Goal: Task Accomplishment & Management: Manage account settings

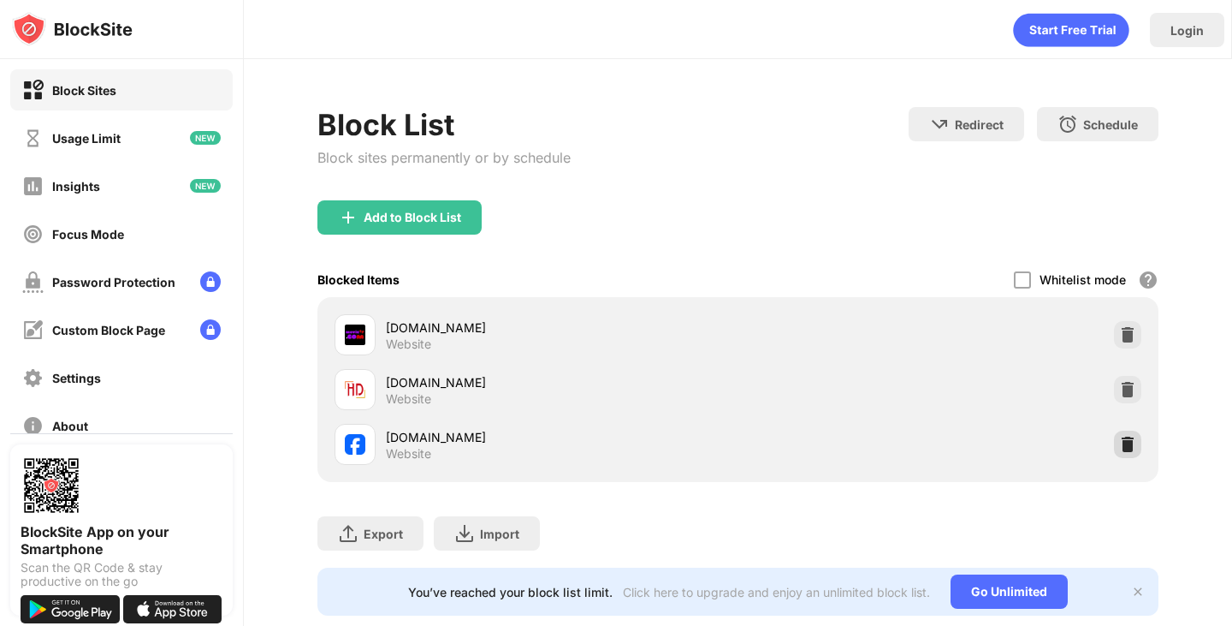
click at [1125, 454] on div "facebook.com Website" at bounding box center [738, 444] width 820 height 55
click at [1124, 442] on div at bounding box center [1127, 443] width 27 height 27
click at [419, 444] on div "[DOMAIN_NAME][URL]" at bounding box center [562, 437] width 352 height 18
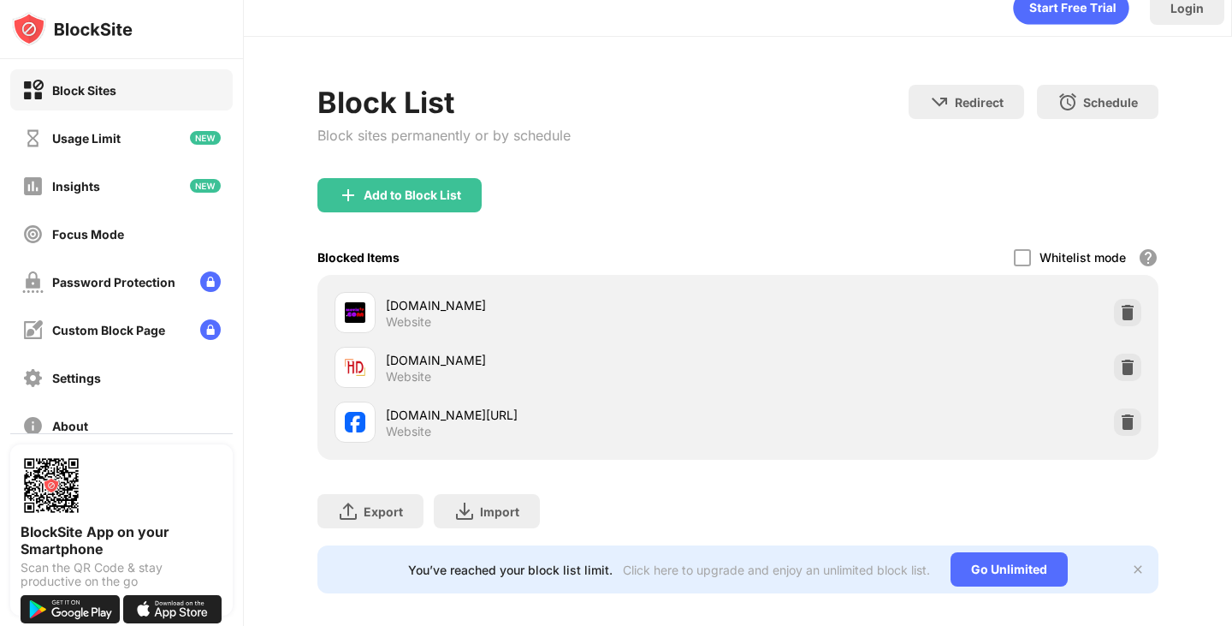
scroll to position [50, 0]
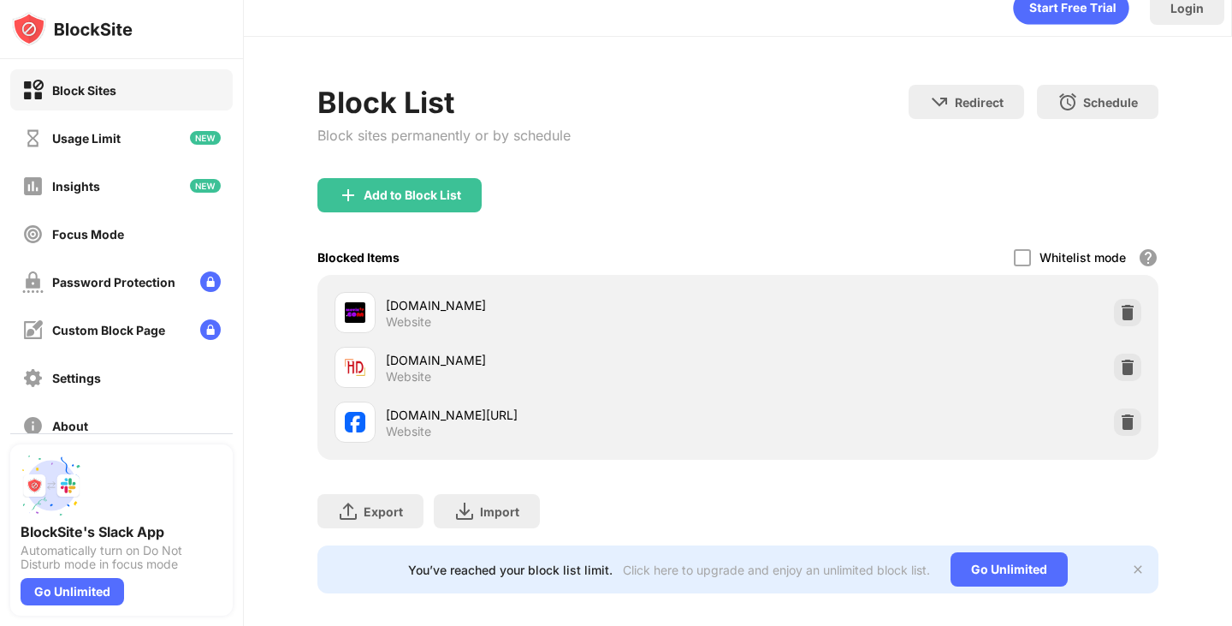
scroll to position [50, 0]
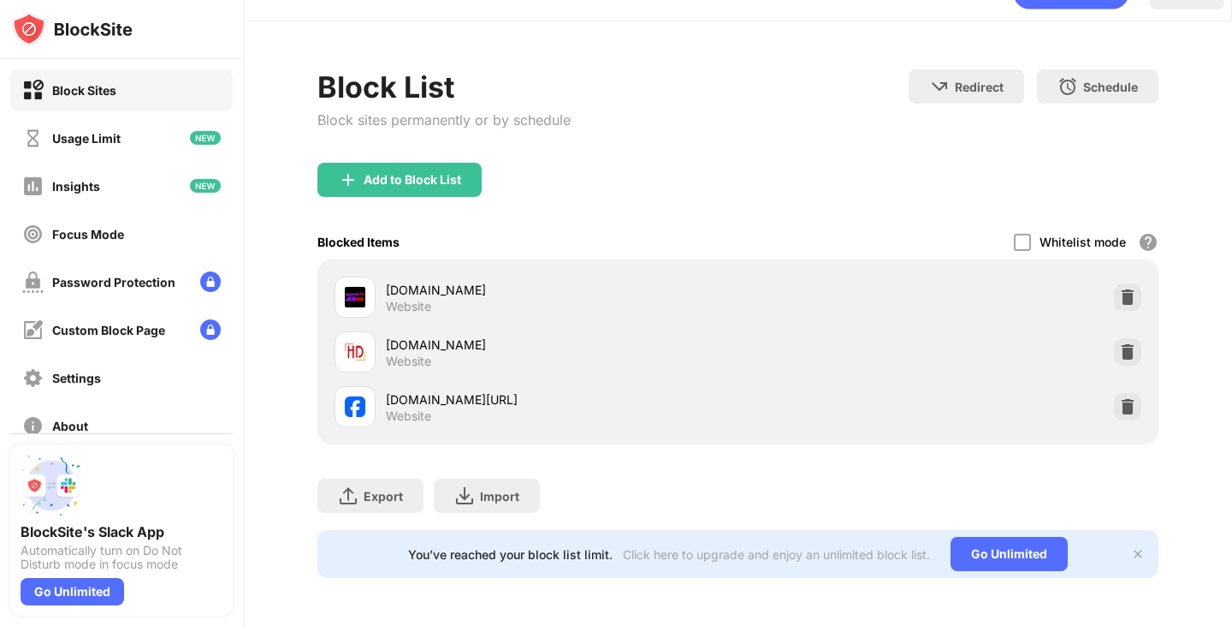
drag, startPoint x: 1154, startPoint y: 394, endPoint x: 618, endPoint y: 454, distance: 539.9
click at [618, 454] on div "Block List Block sites permanently or by schedule Redirect Choose a site to be …" at bounding box center [738, 323] width 840 height 508
drag, startPoint x: 970, startPoint y: 252, endPoint x: 619, endPoint y: 275, distance: 352.4
click at [587, 274] on div "movietp.com Website hdhub4u.gs Website facebook.com/photo/?fbid=122158543310796…" at bounding box center [738, 351] width 840 height 185
drag, startPoint x: 1072, startPoint y: 362, endPoint x: 893, endPoint y: 254, distance: 209.6
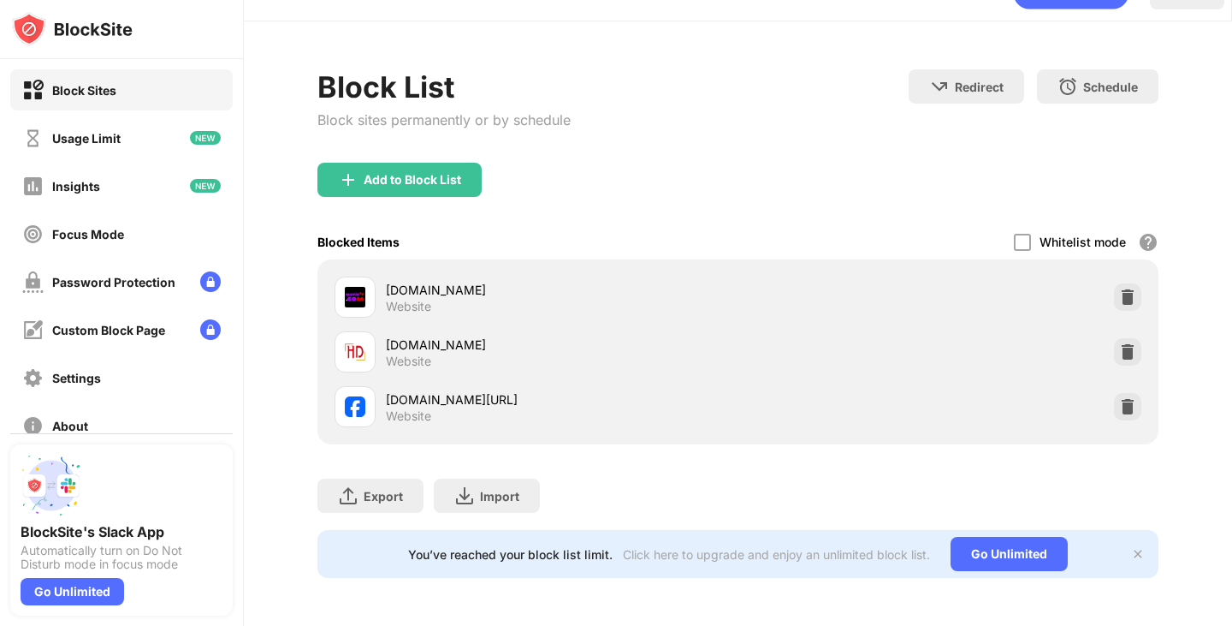
click at [1056, 352] on div "hdhub4u.gs Website" at bounding box center [738, 351] width 820 height 55
drag, startPoint x: 685, startPoint y: 418, endPoint x: 953, endPoint y: 289, distance: 297.4
click at [442, 412] on div "facebook.com/photo/?fbid=122158543310796300&set=a.122094608258796300&__cft__[0]…" at bounding box center [562, 406] width 352 height 33
click at [1153, 226] on div "Whitelist mode Block all websites except for those in your whitelist. Whitelist…" at bounding box center [1086, 241] width 145 height 35
click at [1031, 234] on div at bounding box center [1022, 242] width 17 height 17
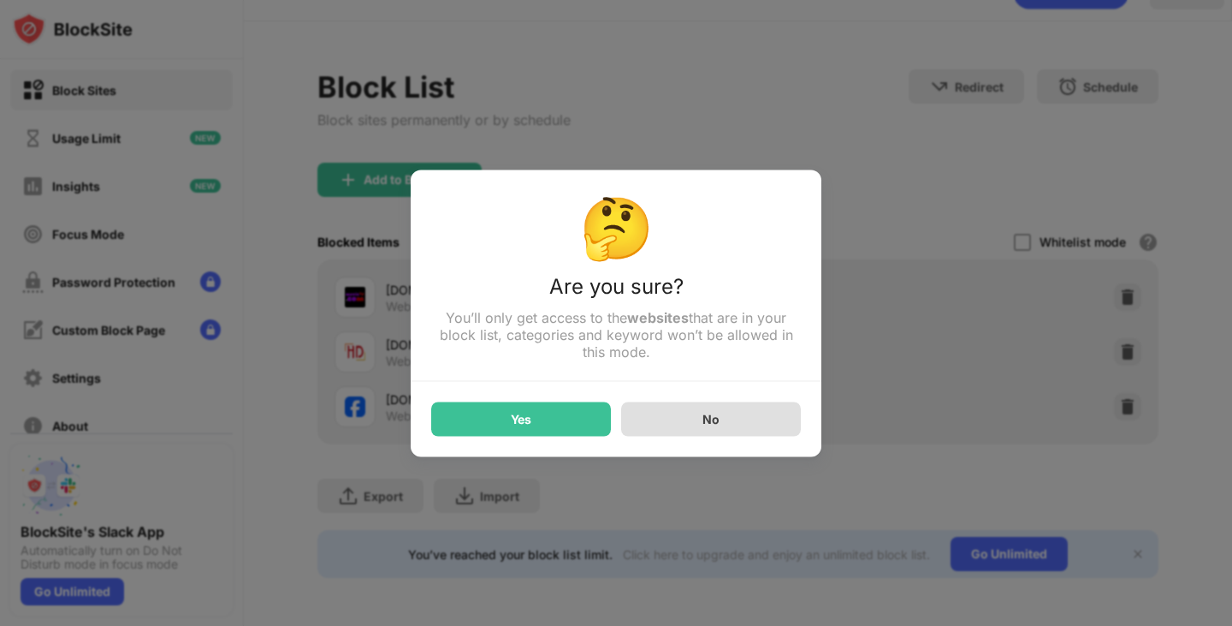
click at [728, 424] on div "No" at bounding box center [711, 418] width 180 height 34
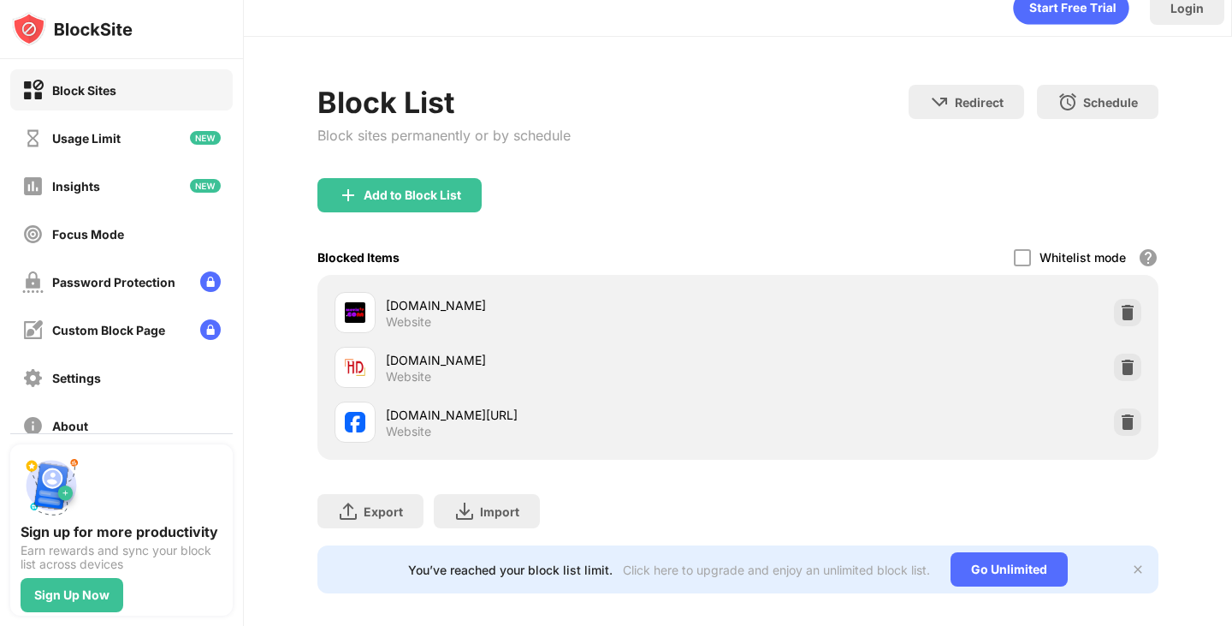
scroll to position [50, 0]
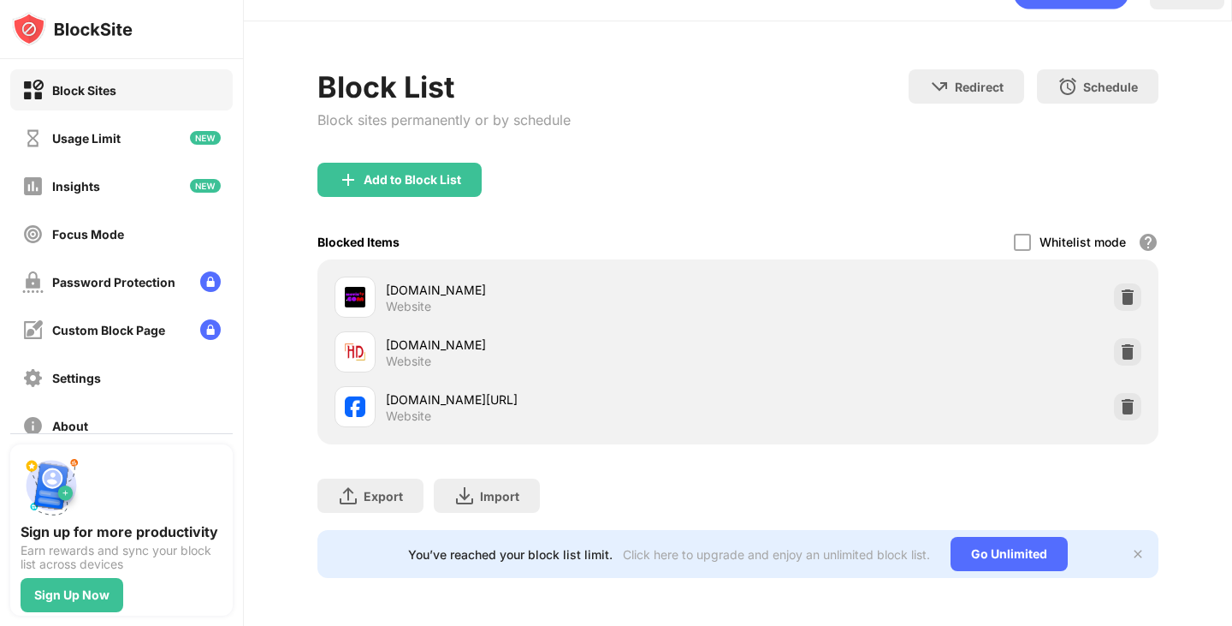
drag, startPoint x: 1161, startPoint y: 346, endPoint x: 835, endPoint y: 292, distance: 330.5
click at [780, 324] on div "[DOMAIN_NAME] Website" at bounding box center [738, 351] width 820 height 55
click at [1131, 547] on img at bounding box center [1138, 554] width 14 height 14
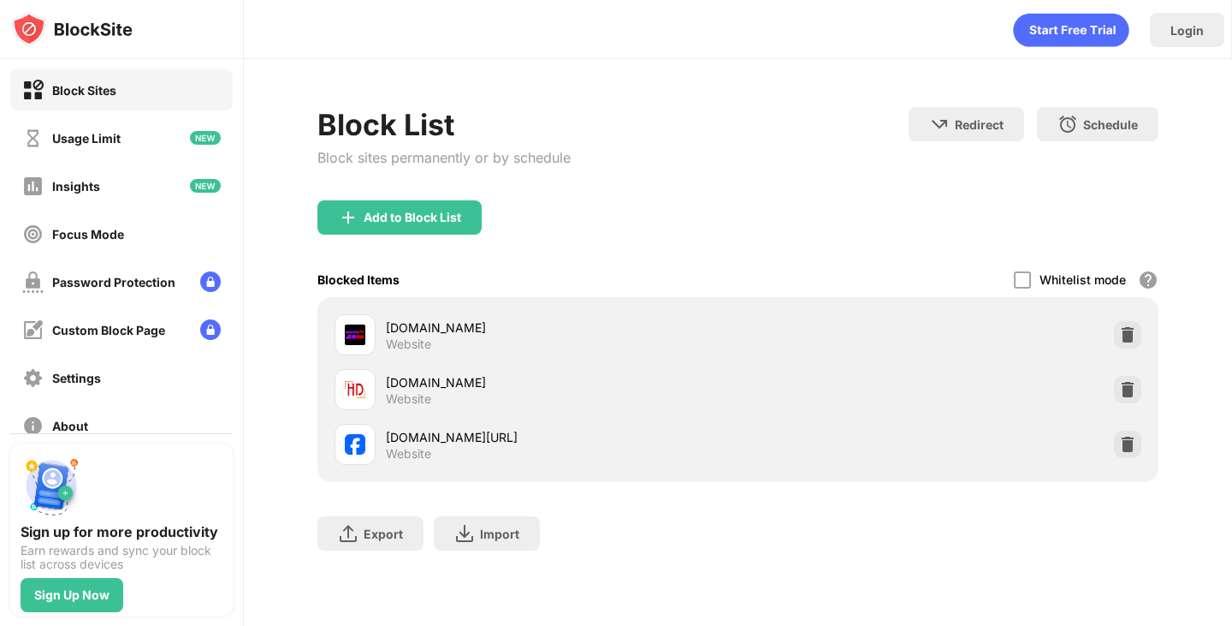
scroll to position [3, 0]
drag, startPoint x: 1174, startPoint y: 306, endPoint x: 922, endPoint y: 359, distance: 257.8
click at [877, 335] on div "[DOMAIN_NAME] Website" at bounding box center [738, 334] width 820 height 55
click at [1137, 442] on img at bounding box center [1127, 444] width 17 height 17
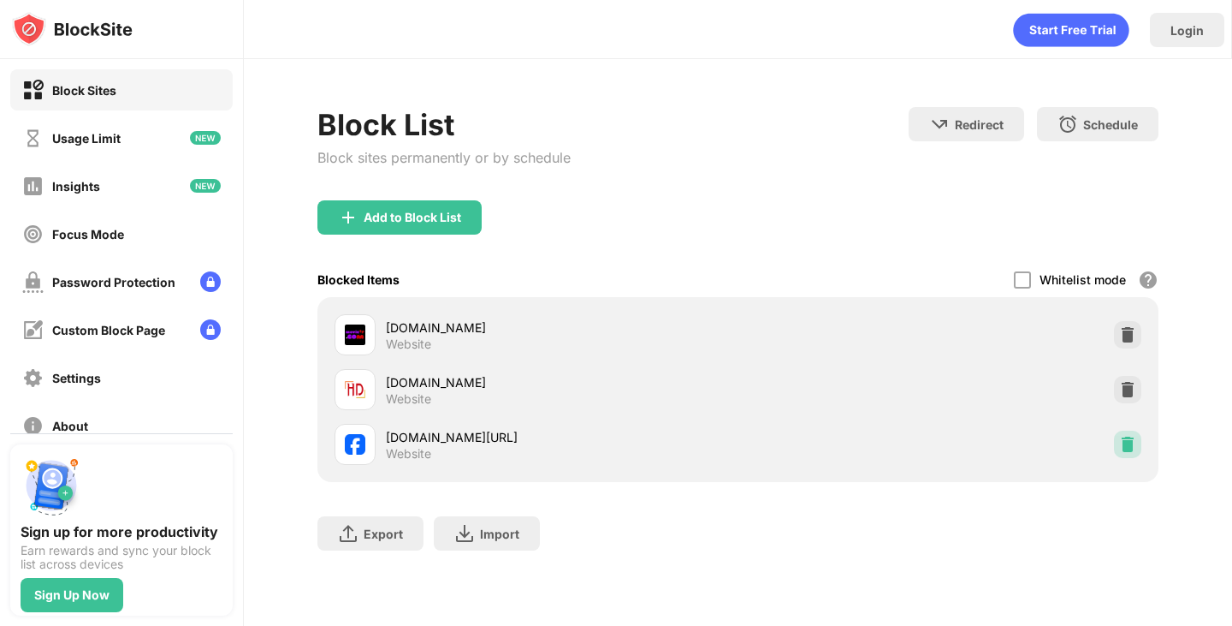
scroll to position [0, 0]
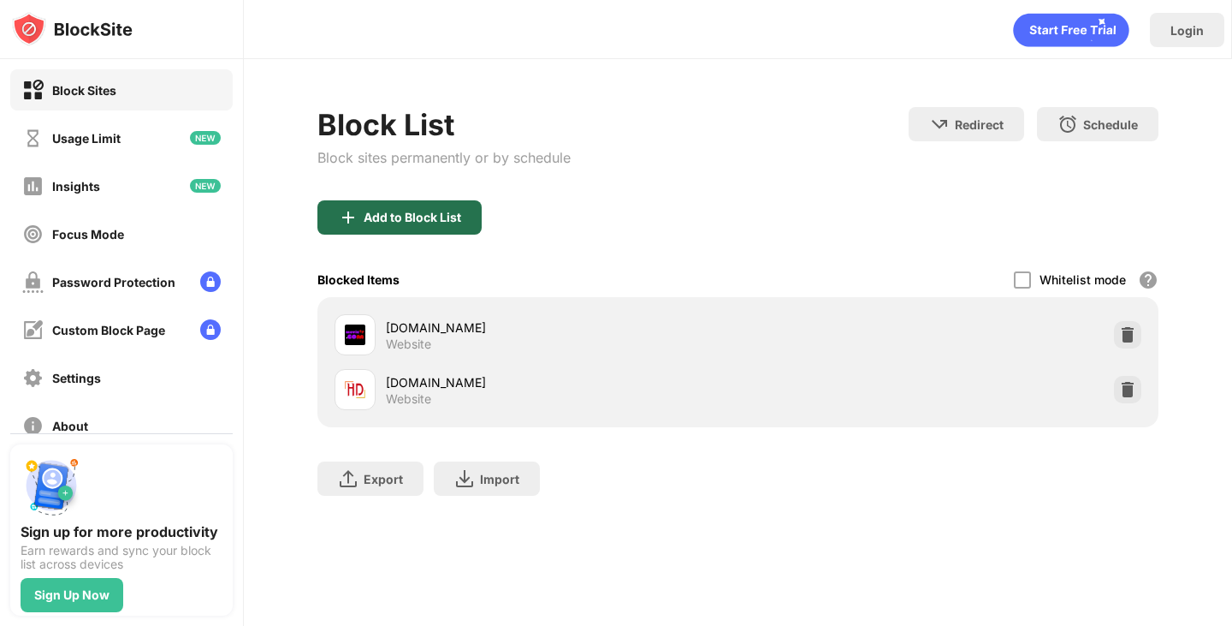
click at [378, 216] on div "Add to Block List" at bounding box center [413, 218] width 98 height 14
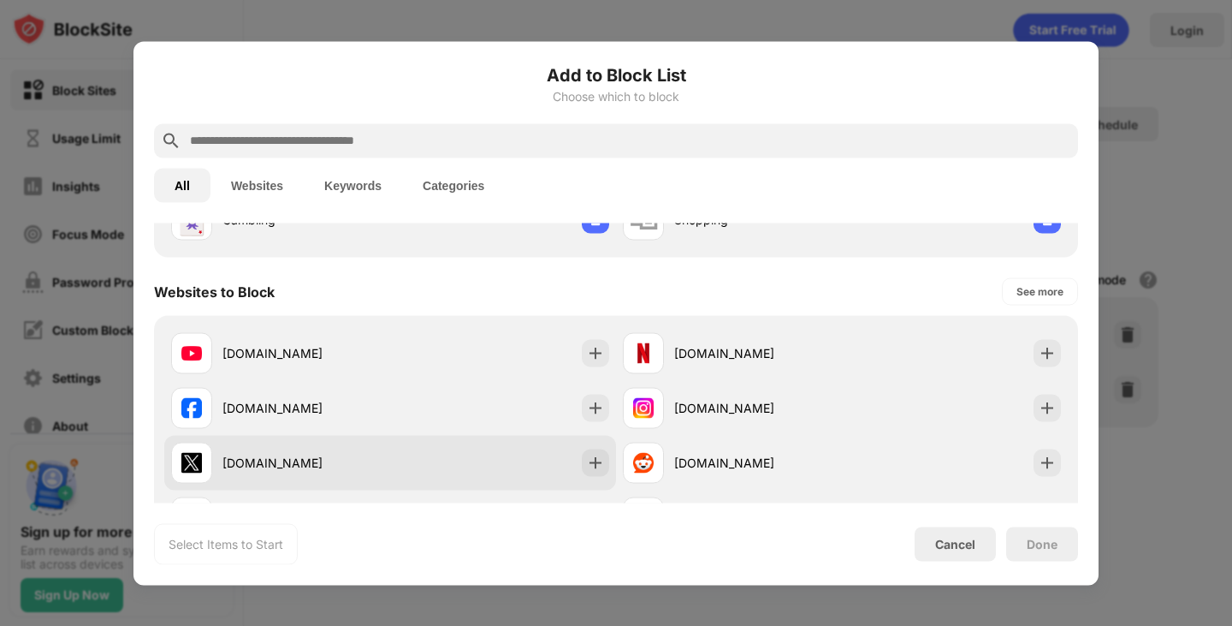
scroll to position [257, 0]
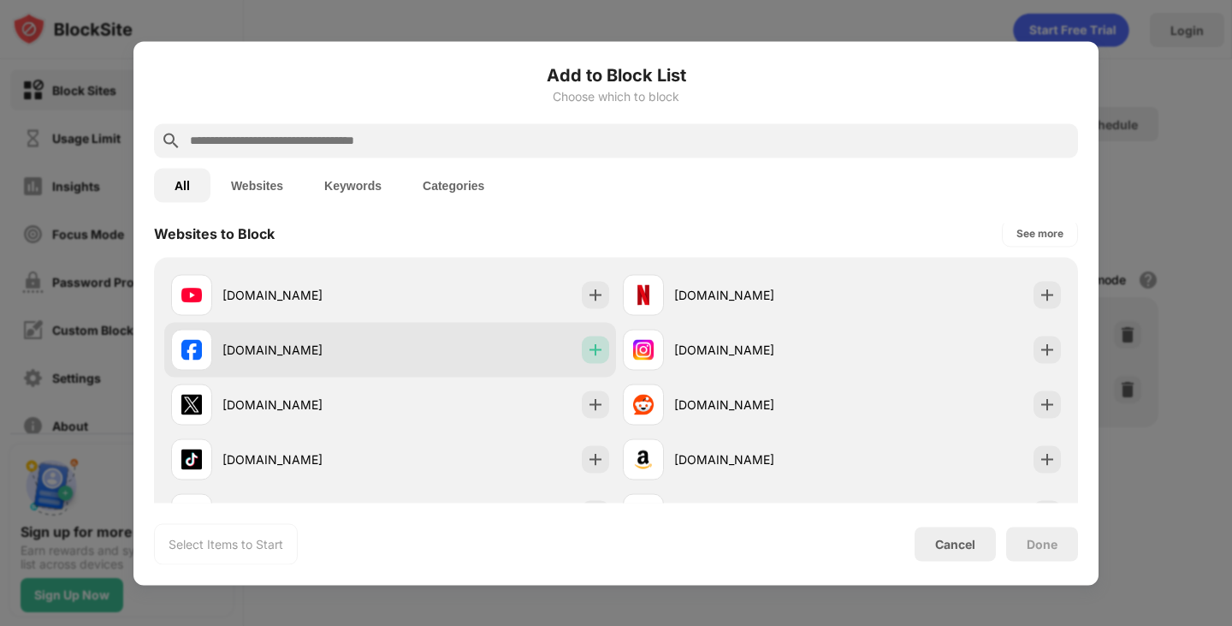
click at [596, 360] on div at bounding box center [595, 348] width 27 height 27
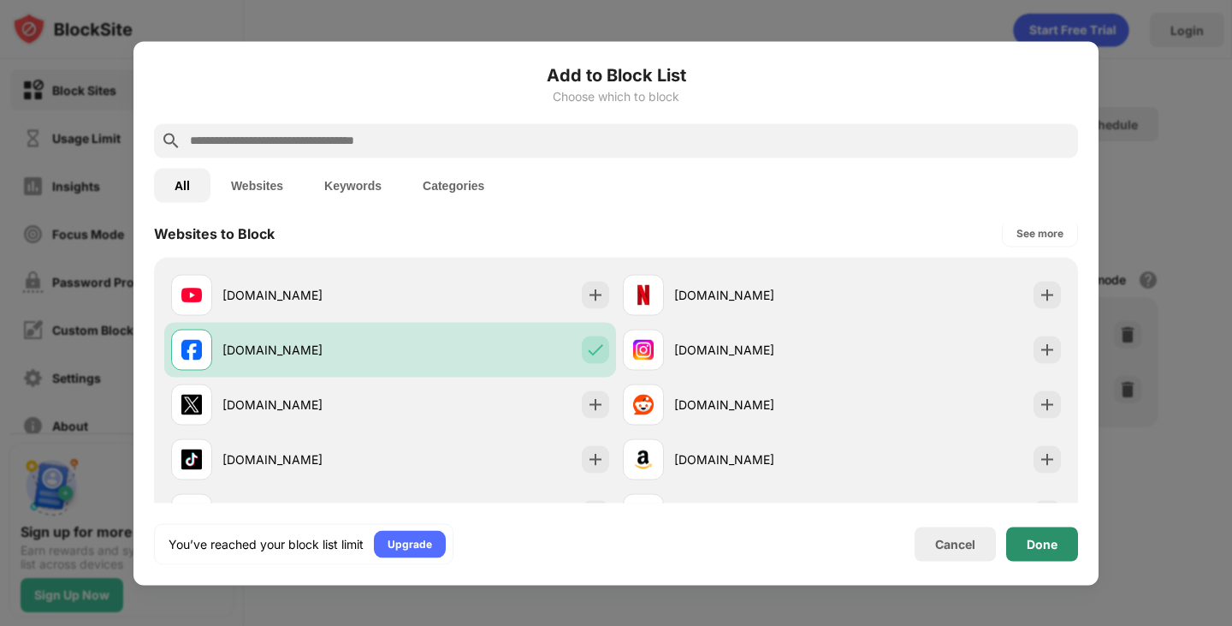
click at [1030, 541] on div "Done" at bounding box center [1042, 544] width 31 height 14
